Goal: Find specific page/section: Find specific page/section

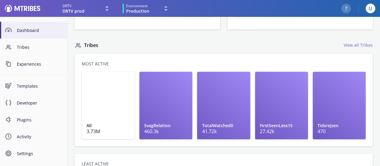
scroll to position [229, 0]
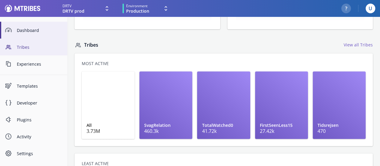
click at [31, 50] on link "Tribes" at bounding box center [33, 46] width 67 height 17
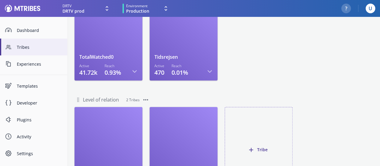
scroll to position [266, 0]
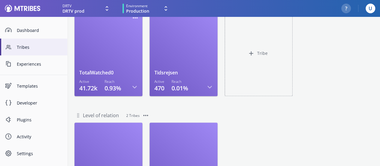
click at [110, 45] on div at bounding box center [108, 42] width 58 height 54
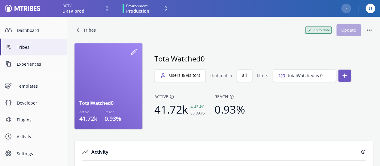
click at [76, 27] on icon at bounding box center [77, 29] width 7 height 7
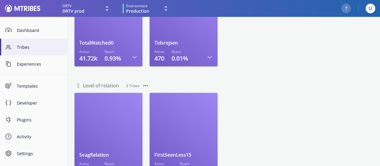
scroll to position [330, 0]
